Goal: Entertainment & Leisure: Browse casually

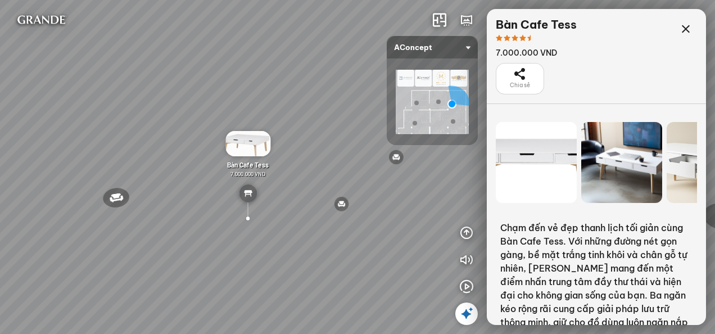
scroll to position [264, 0]
